Goal: Information Seeking & Learning: Learn about a topic

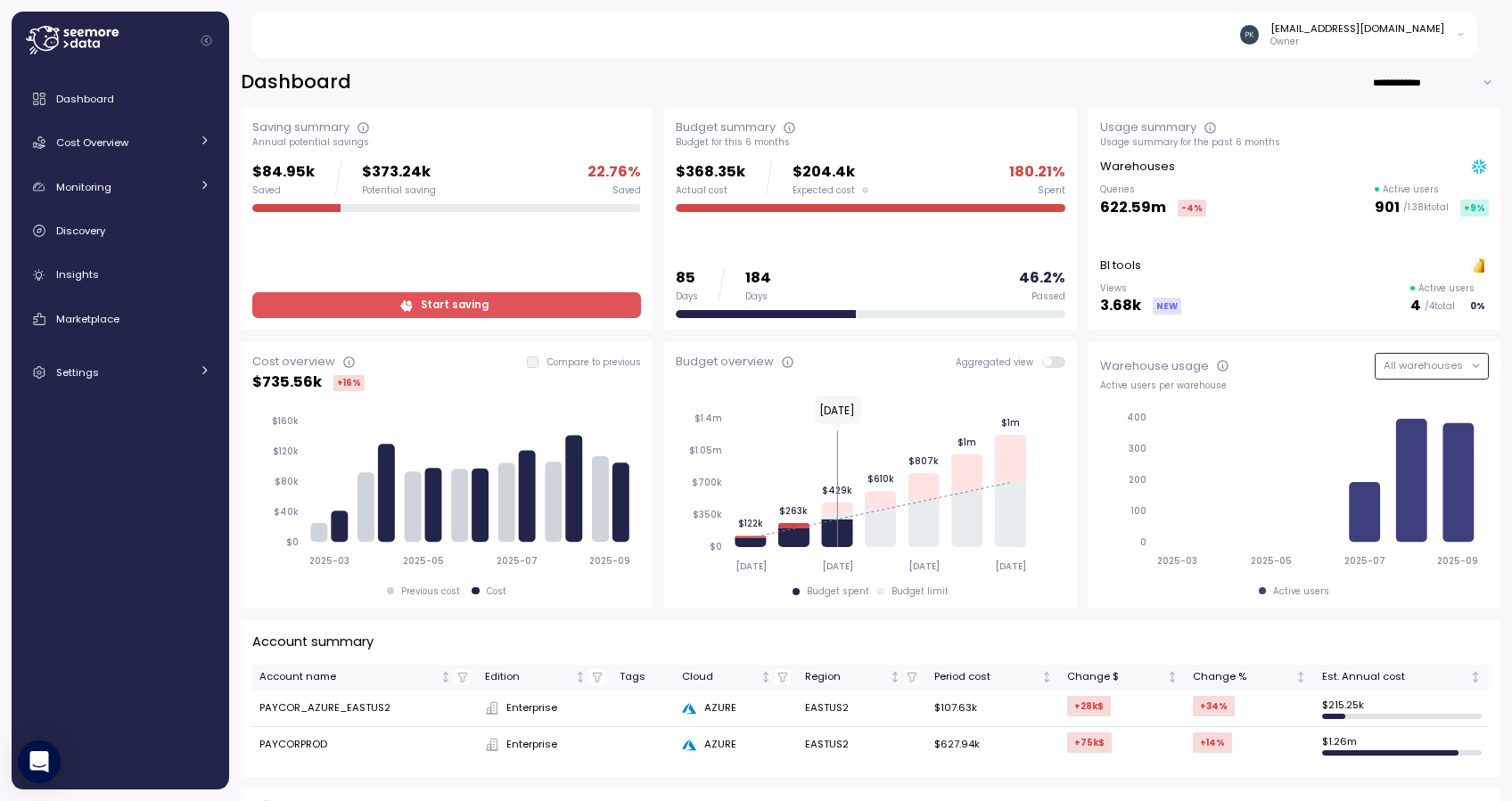
click at [1421, 364] on span "All warehouses" at bounding box center [1423, 365] width 80 height 14
click at [1405, 397] on div "Snowflake" at bounding box center [1426, 402] width 53 height 14
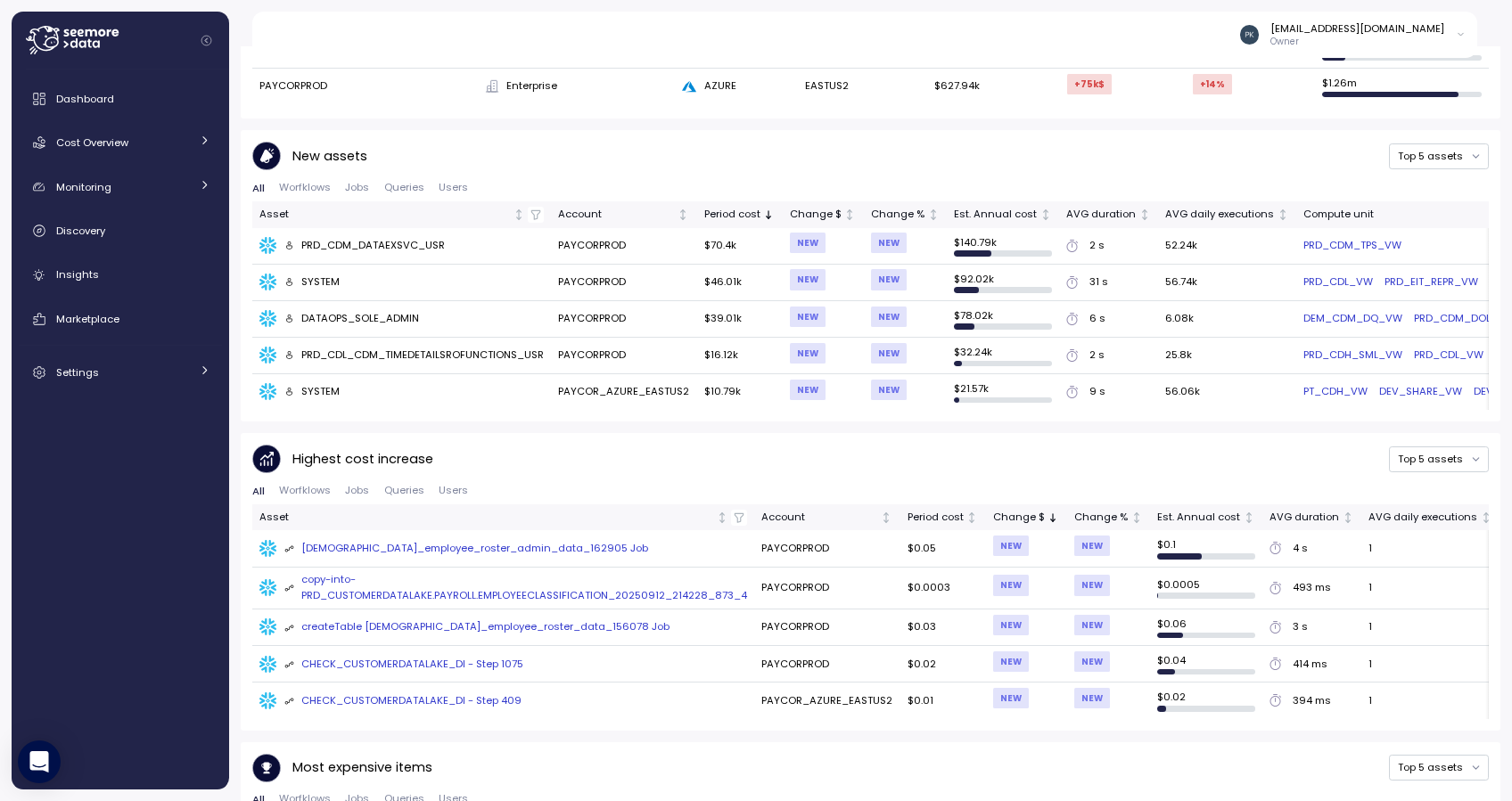
scroll to position [713, 0]
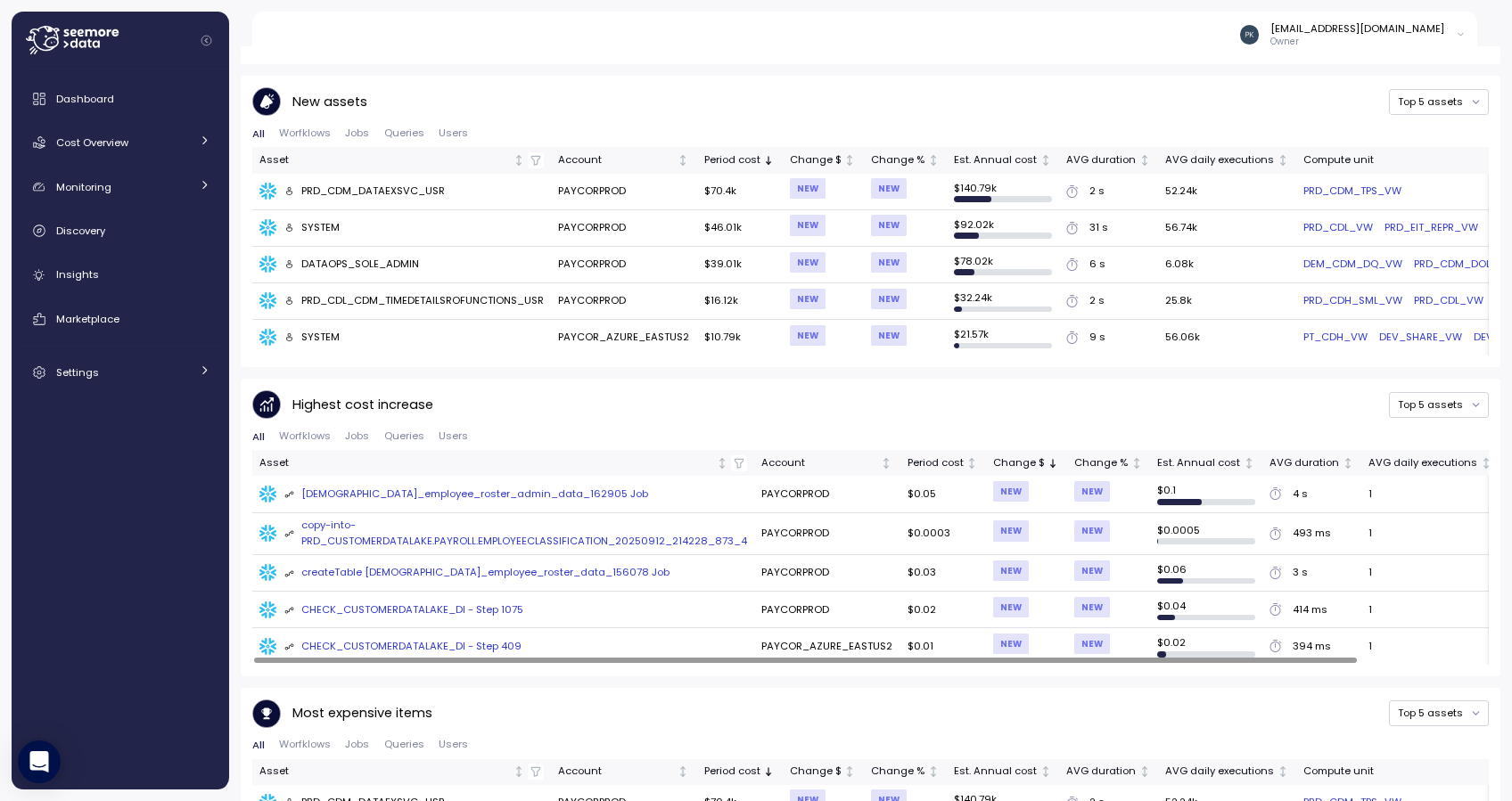
click at [404, 602] on div "CHECK_CUSTOMERDATALAKE_DI - Step 1075" at bounding box center [404, 610] width 240 height 16
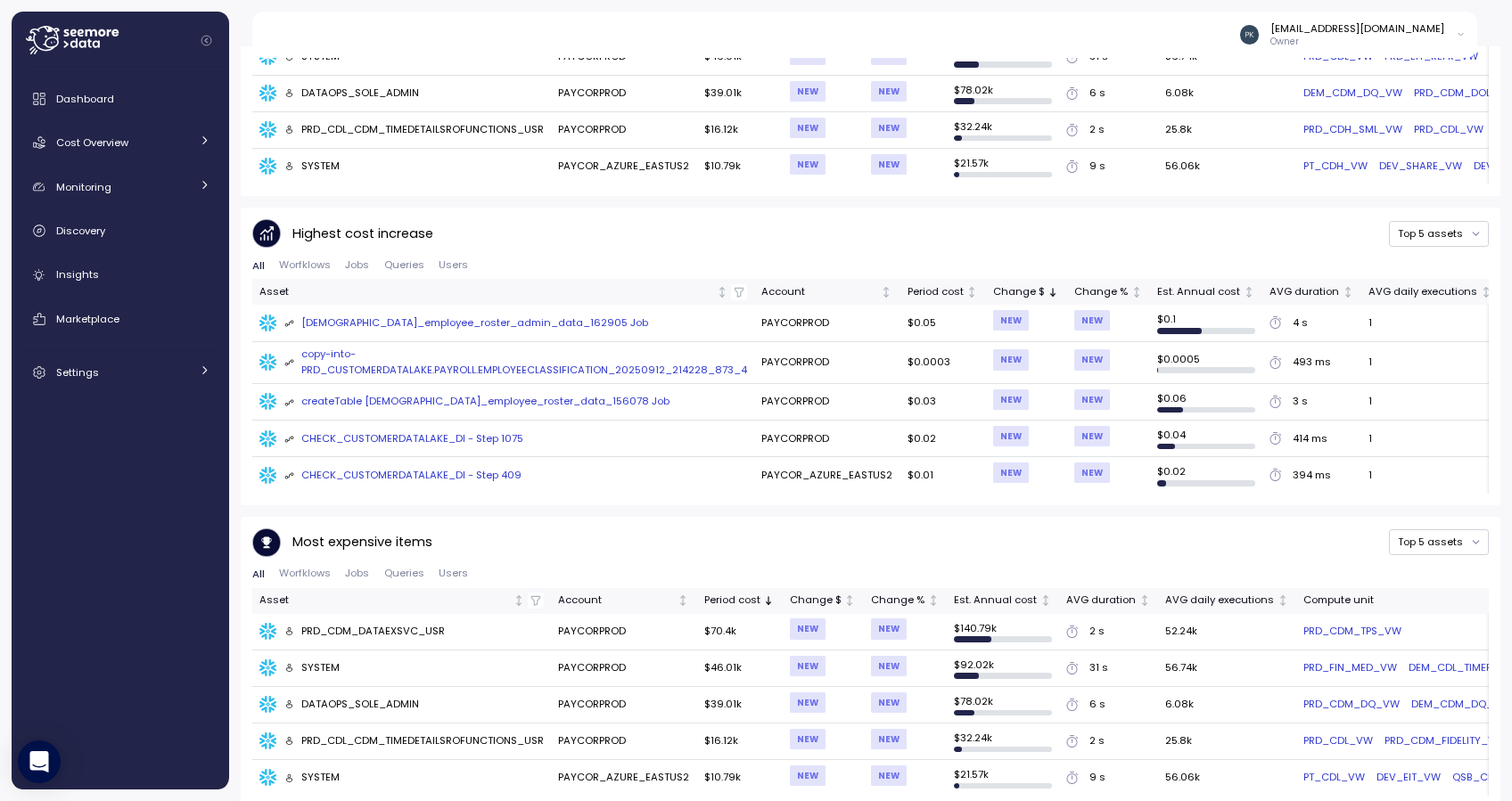
scroll to position [894, 0]
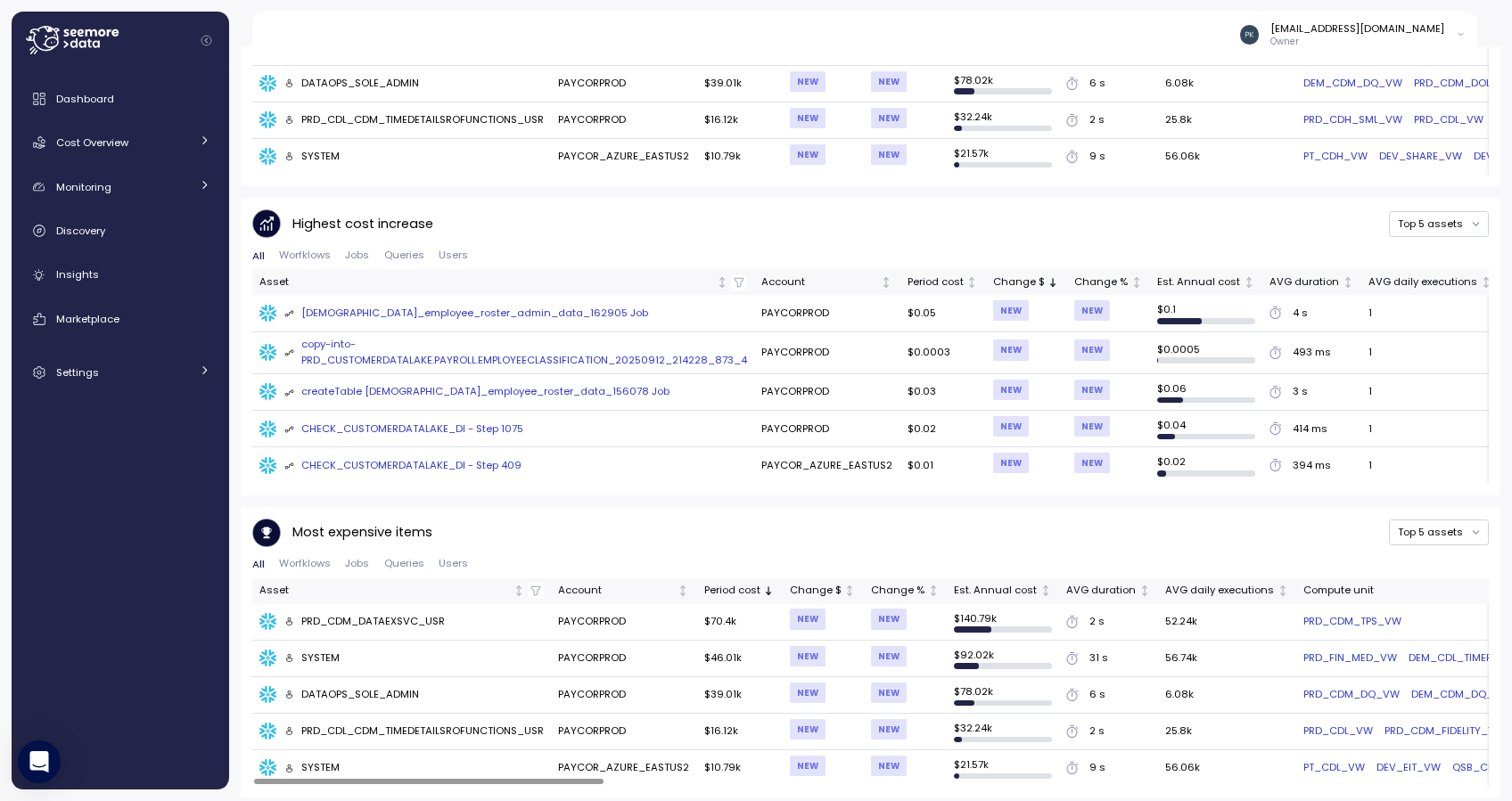
click at [348, 559] on span "Jobs" at bounding box center [357, 564] width 24 height 10
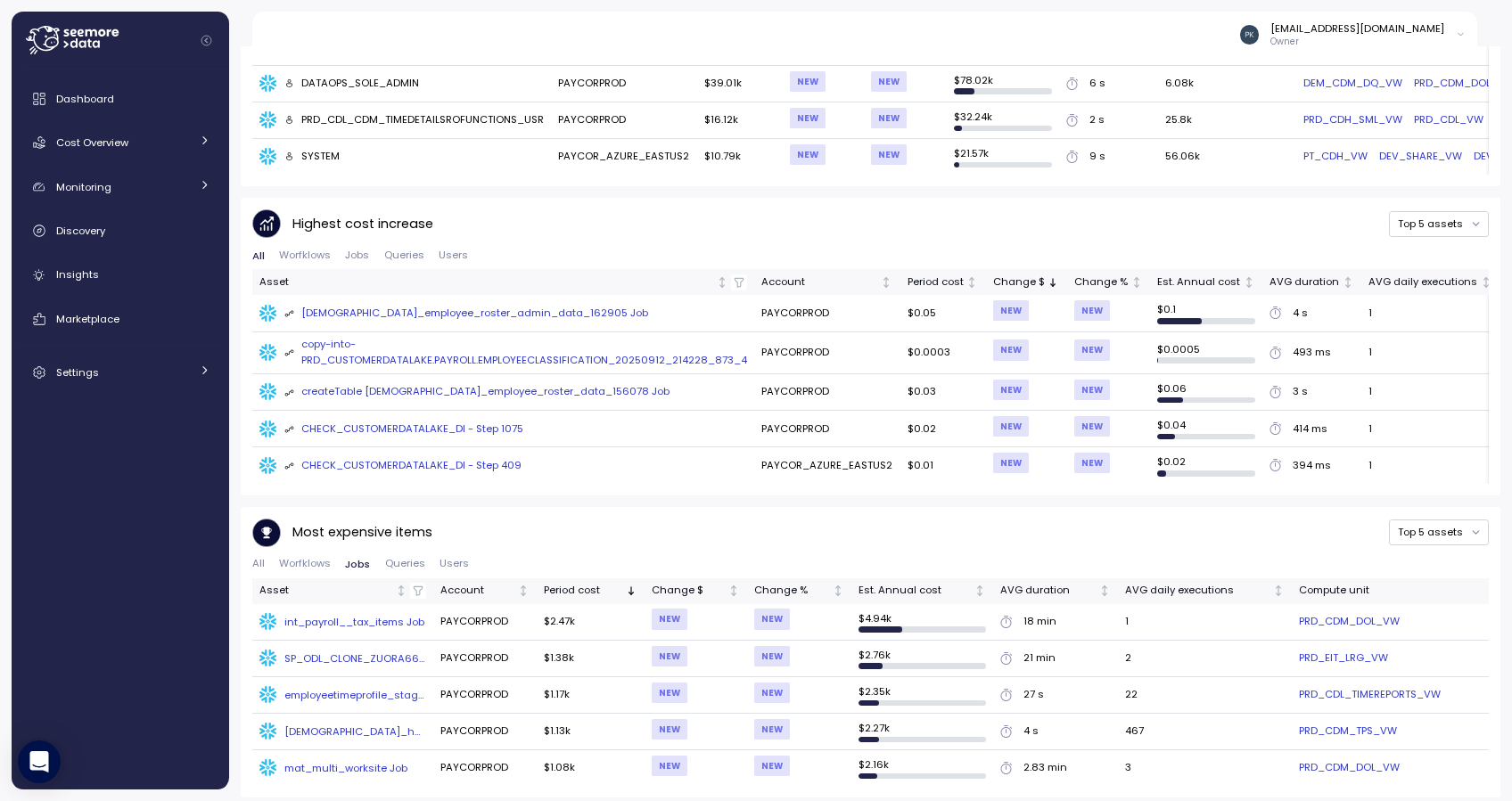
click at [670, 614] on div "NEW" at bounding box center [669, 619] width 35 height 20
click at [925, 277] on div "Period cost" at bounding box center [935, 282] width 57 height 16
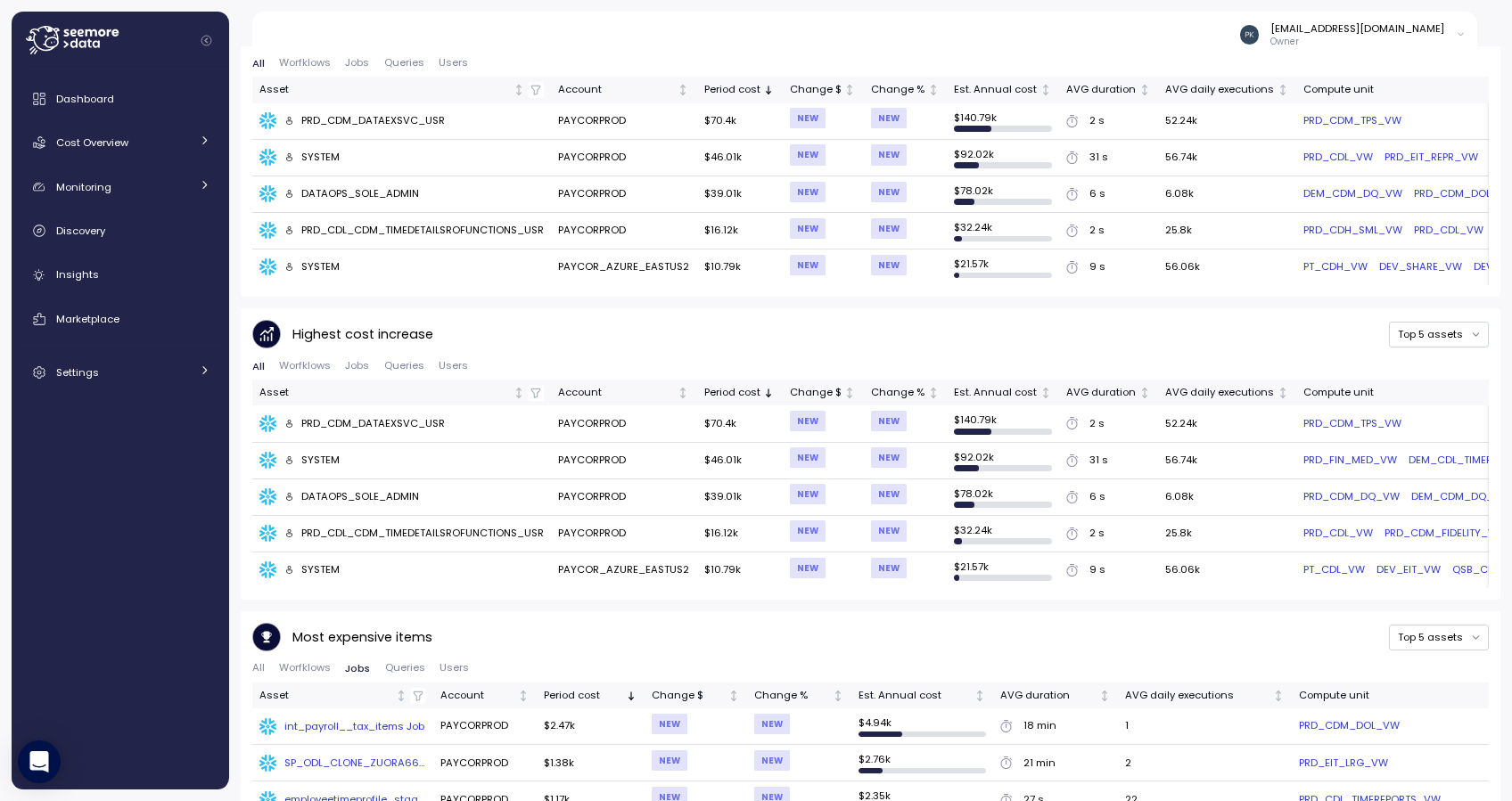
scroll to position [888, 0]
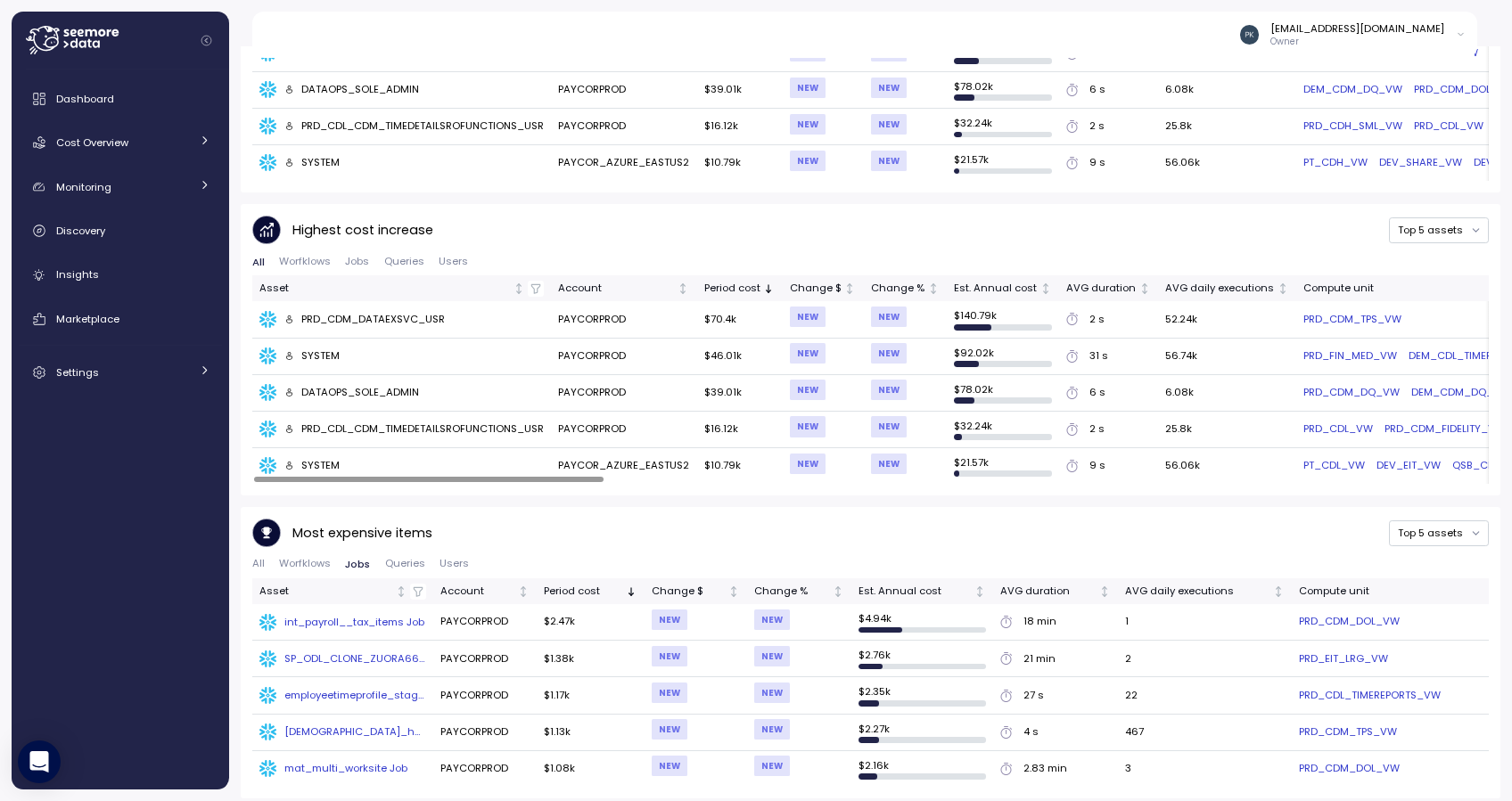
click at [1324, 317] on link "PRD_CDM_TPS_VW" at bounding box center [1353, 319] width 98 height 16
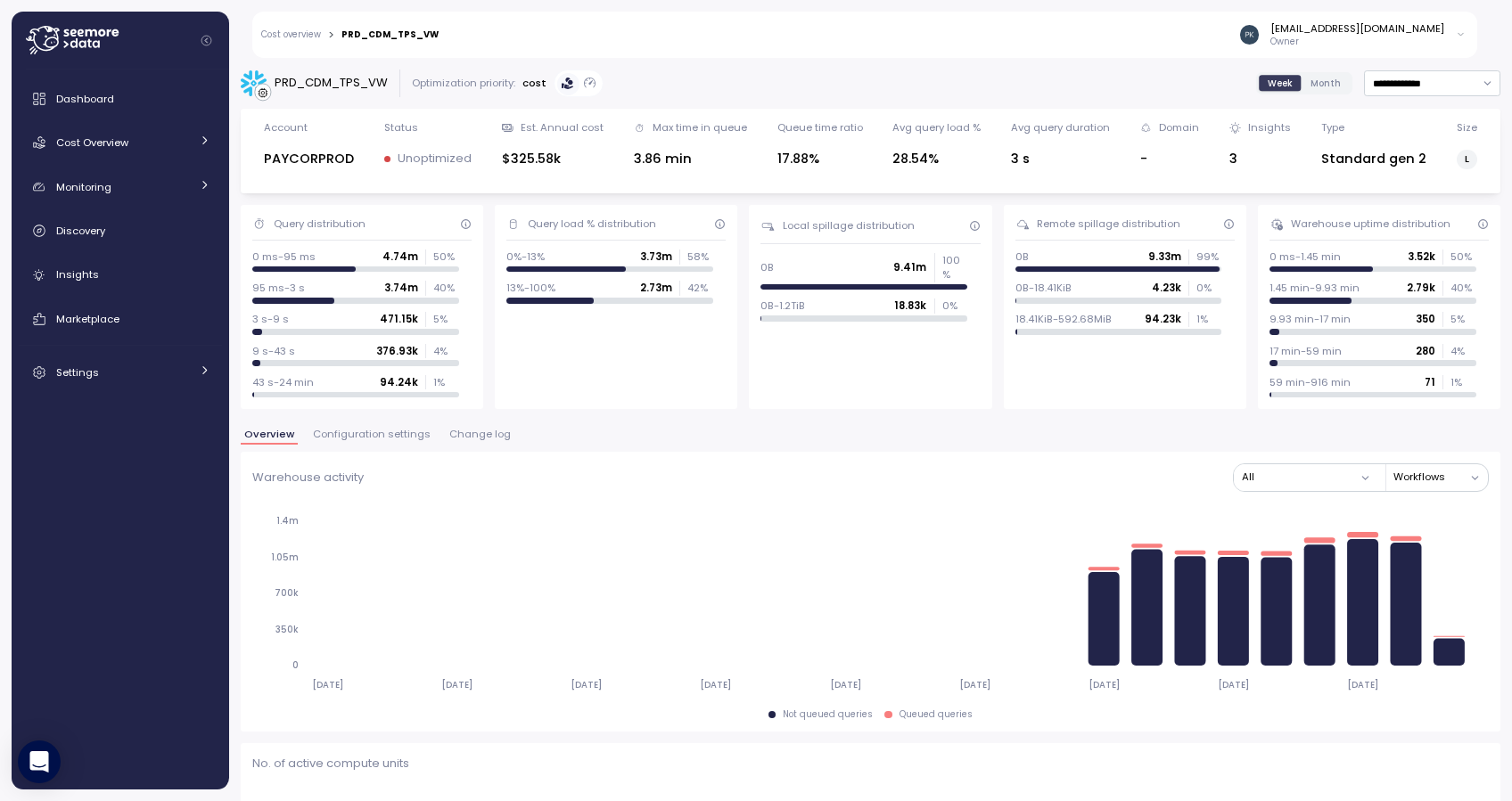
click at [1311, 82] on span "Month" at bounding box center [1326, 83] width 31 height 13
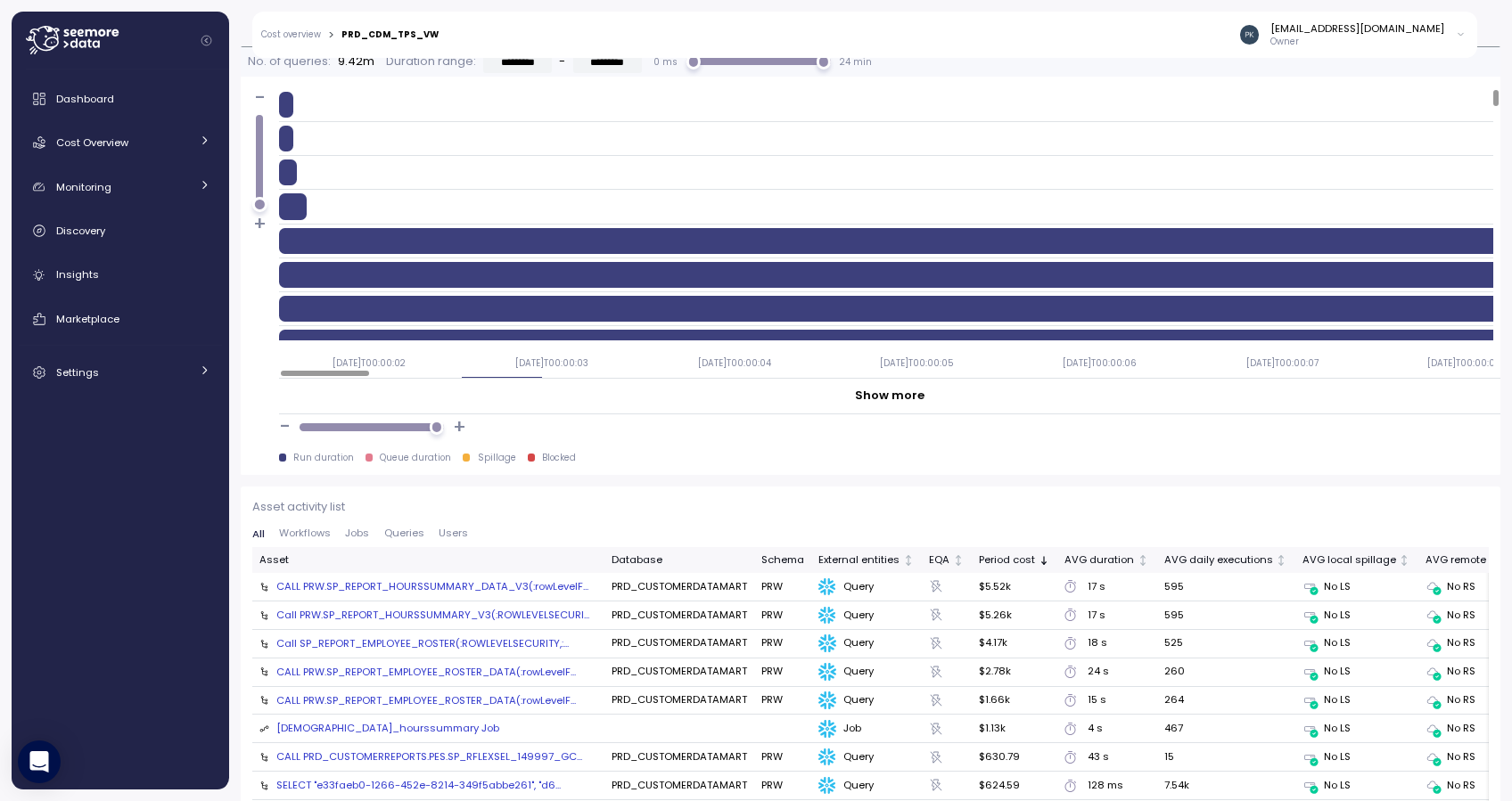
scroll to position [1663, 0]
